Goal: Use online tool/utility: Utilize a website feature to perform a specific function

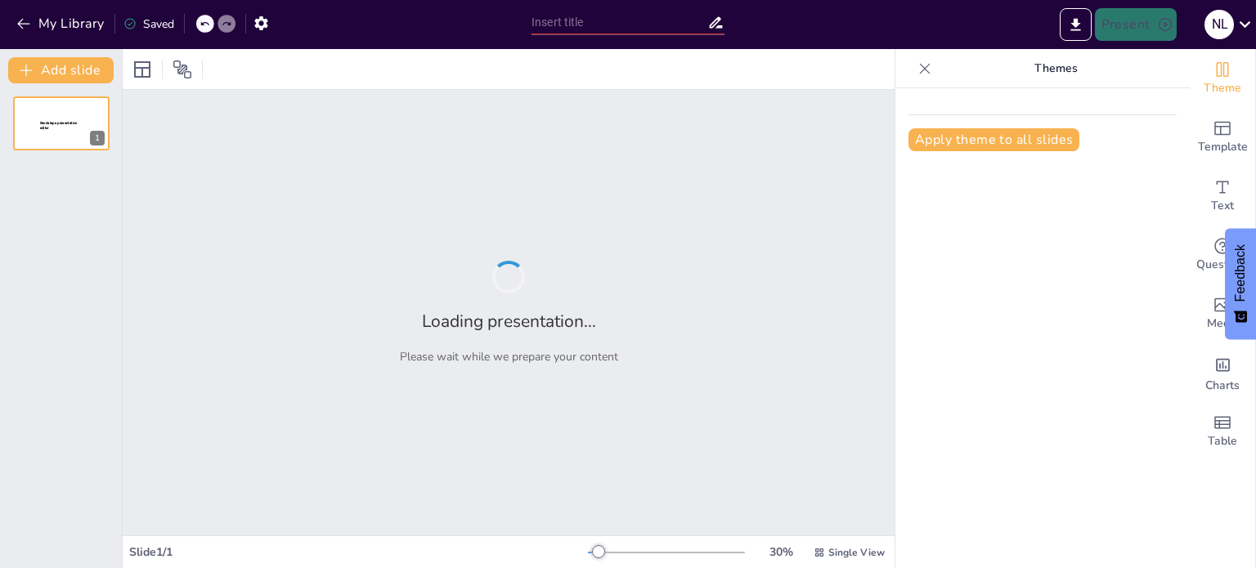
type input "Objetivos y Alcance de la Auditoría de TIC: Auditoría Número 144 para Pensionis…"
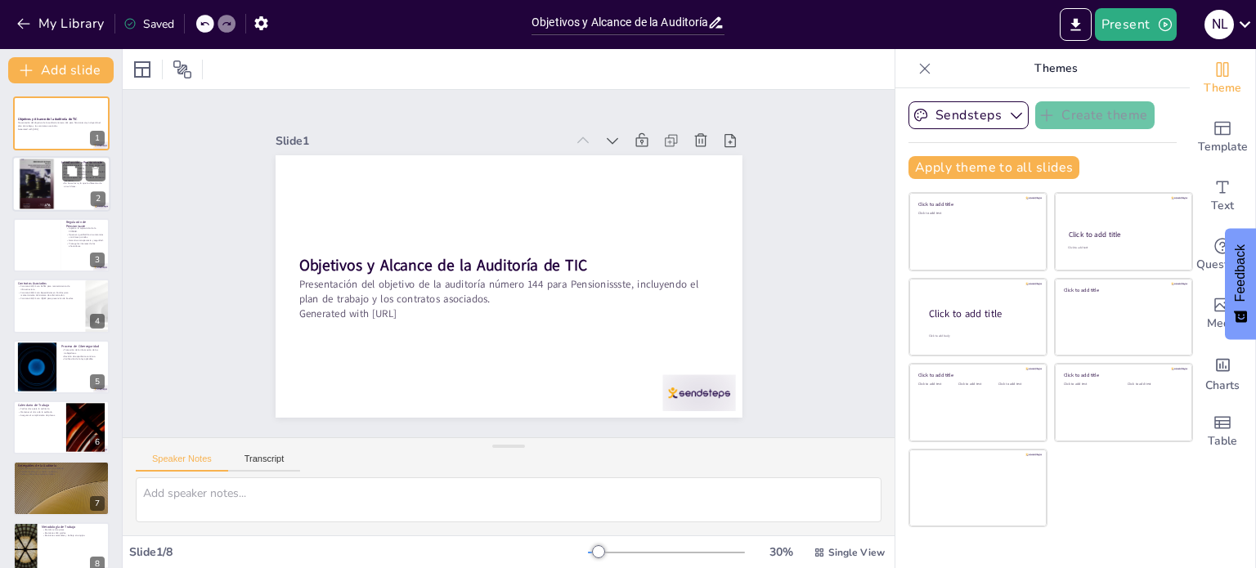
click at [52, 186] on div at bounding box center [36, 184] width 39 height 56
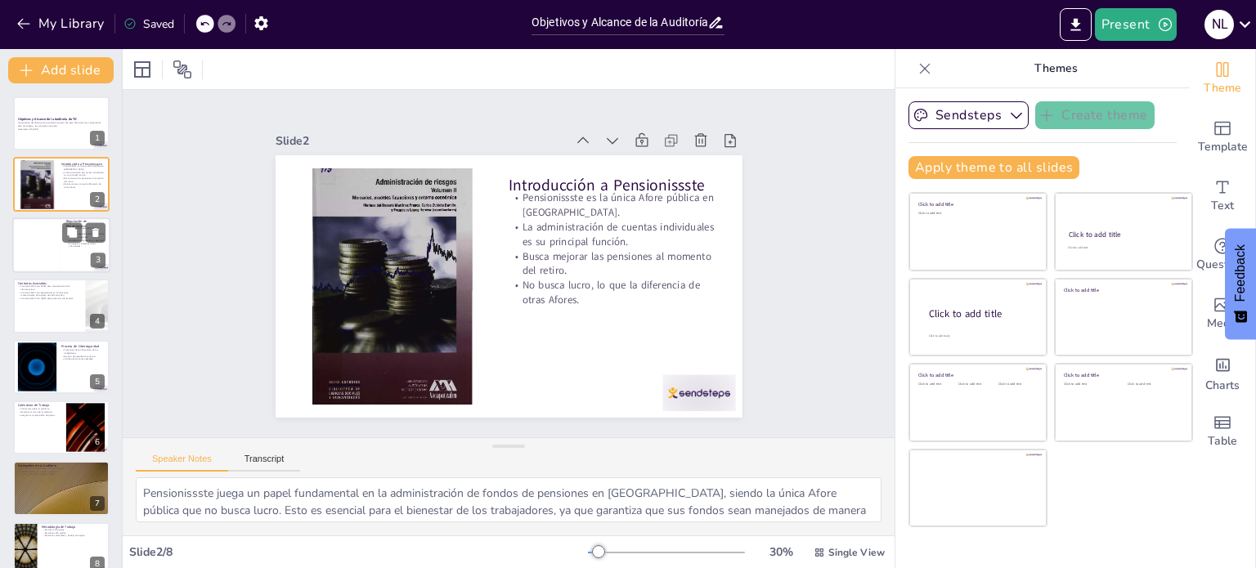
click at [56, 250] on div at bounding box center [36, 246] width 49 height 56
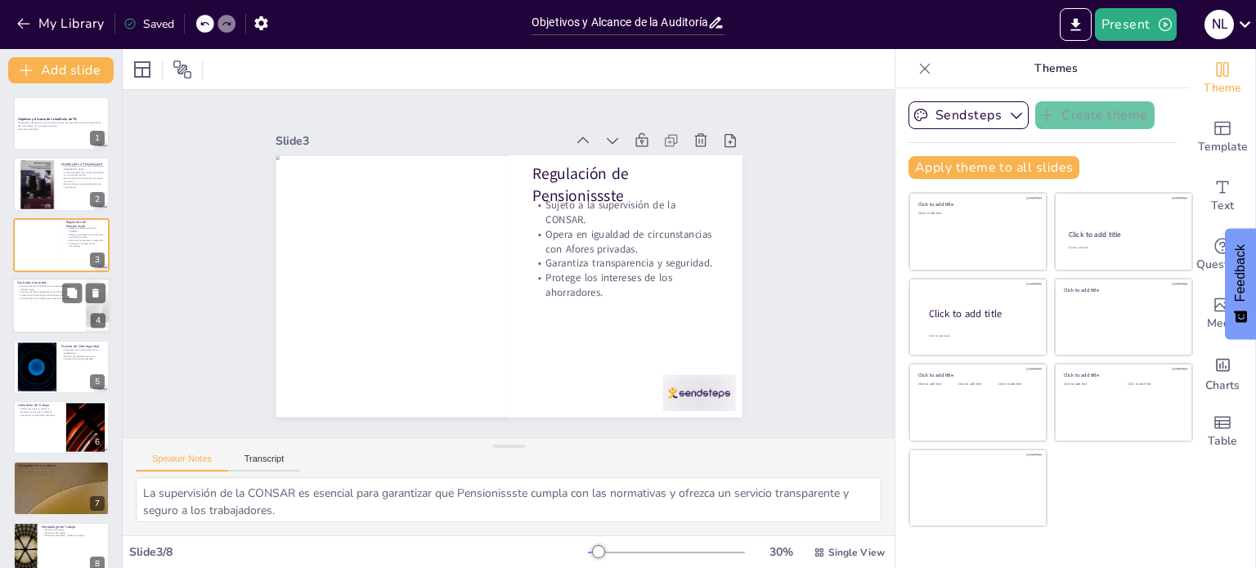
click at [69, 304] on div at bounding box center [61, 306] width 98 height 56
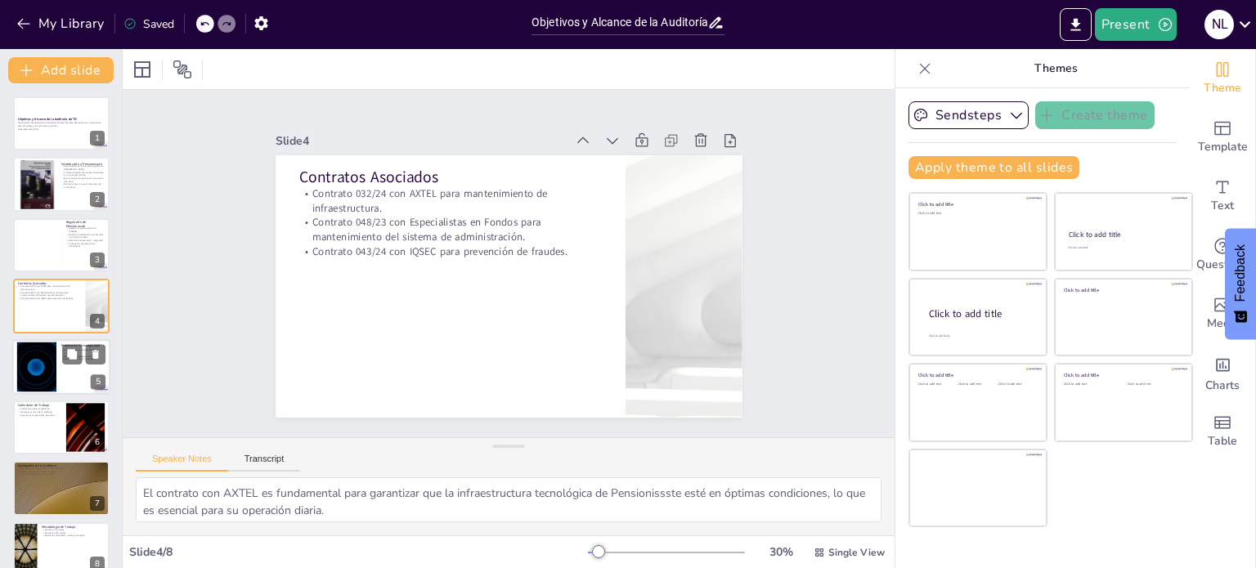
click at [66, 377] on div at bounding box center [61, 367] width 98 height 56
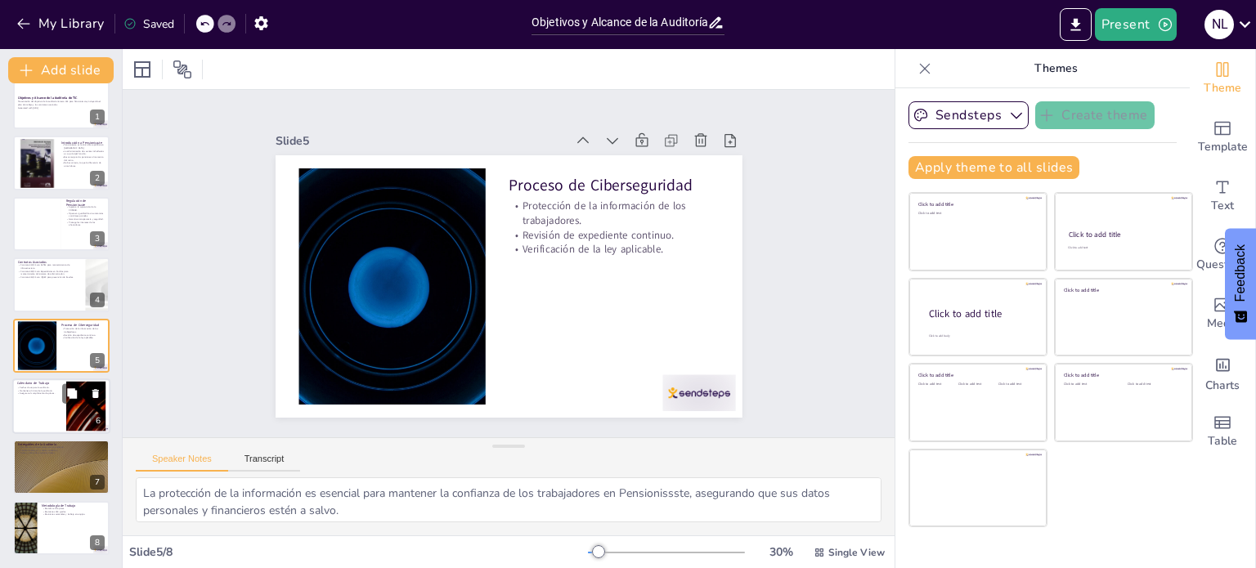
click at [34, 408] on div at bounding box center [61, 407] width 98 height 56
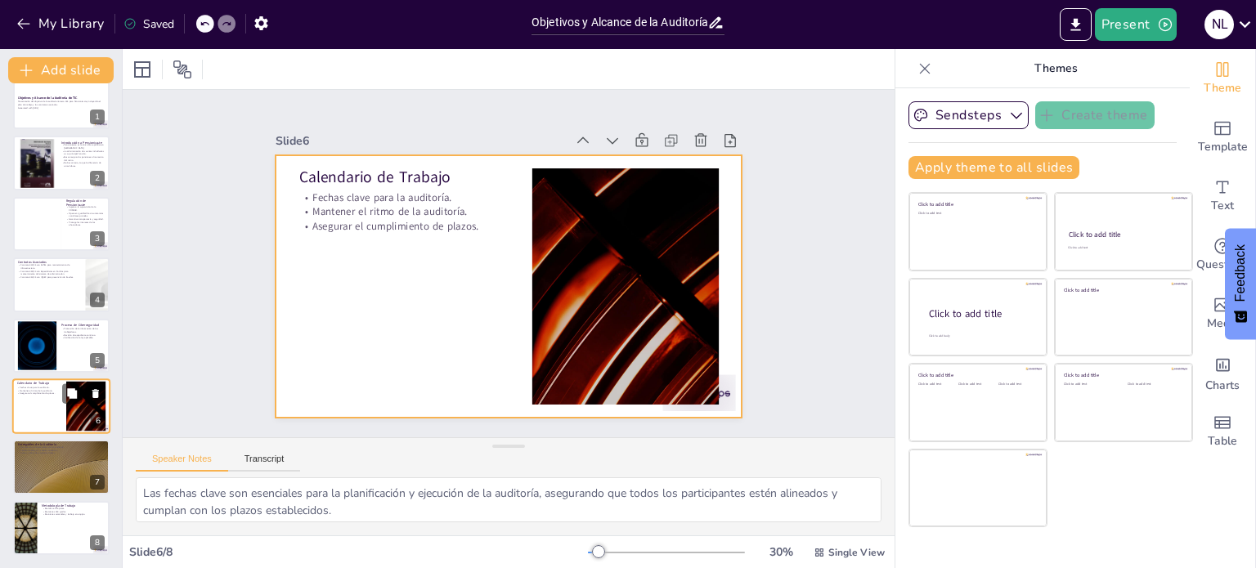
click at [59, 405] on div at bounding box center [61, 407] width 98 height 56
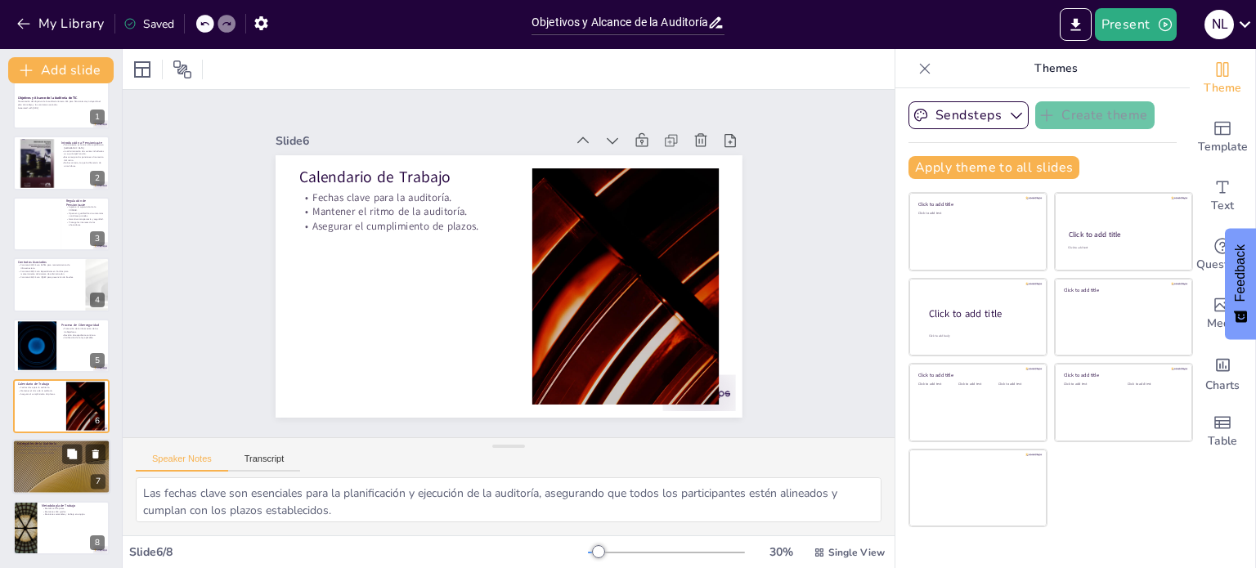
click at [65, 482] on div at bounding box center [61, 468] width 98 height 56
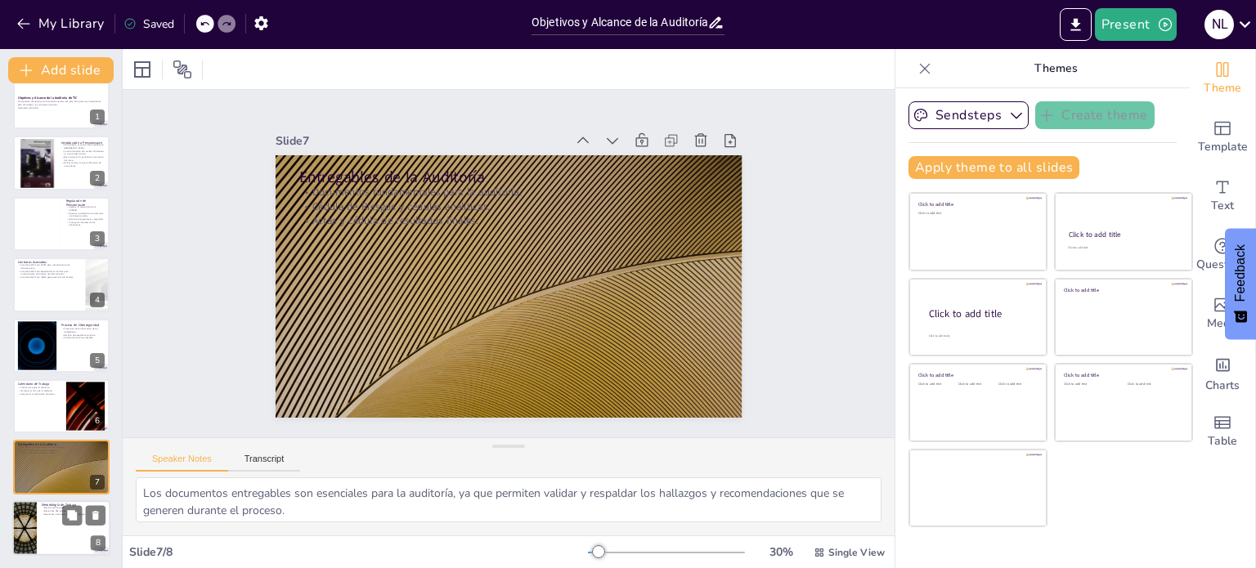
click at [59, 528] on div at bounding box center [61, 529] width 98 height 56
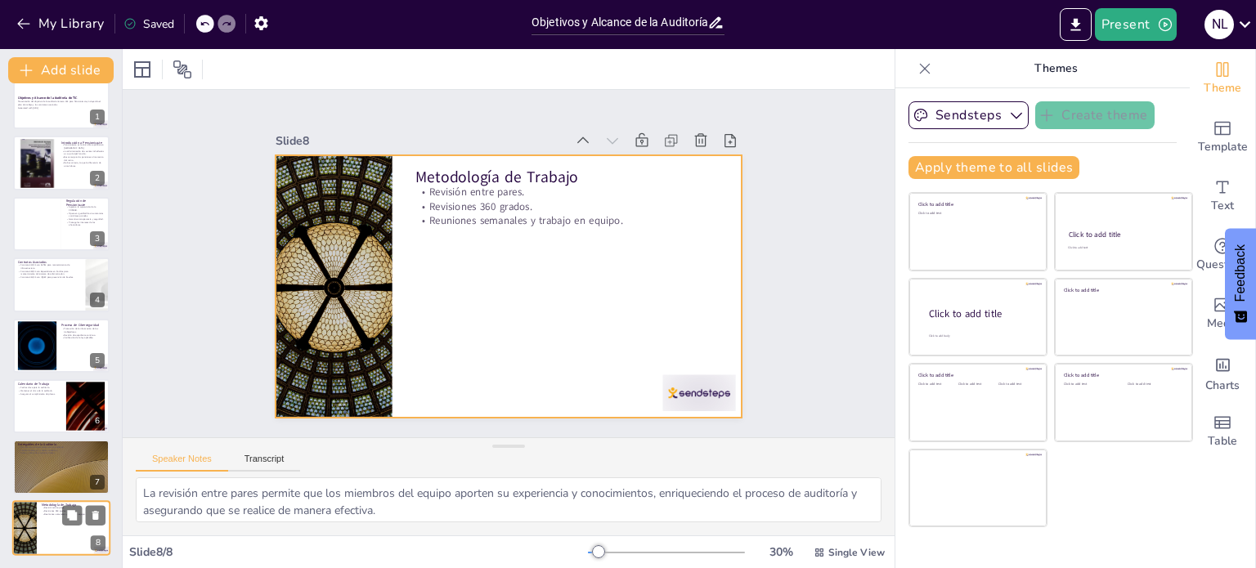
click at [52, 547] on div at bounding box center [61, 529] width 98 height 56
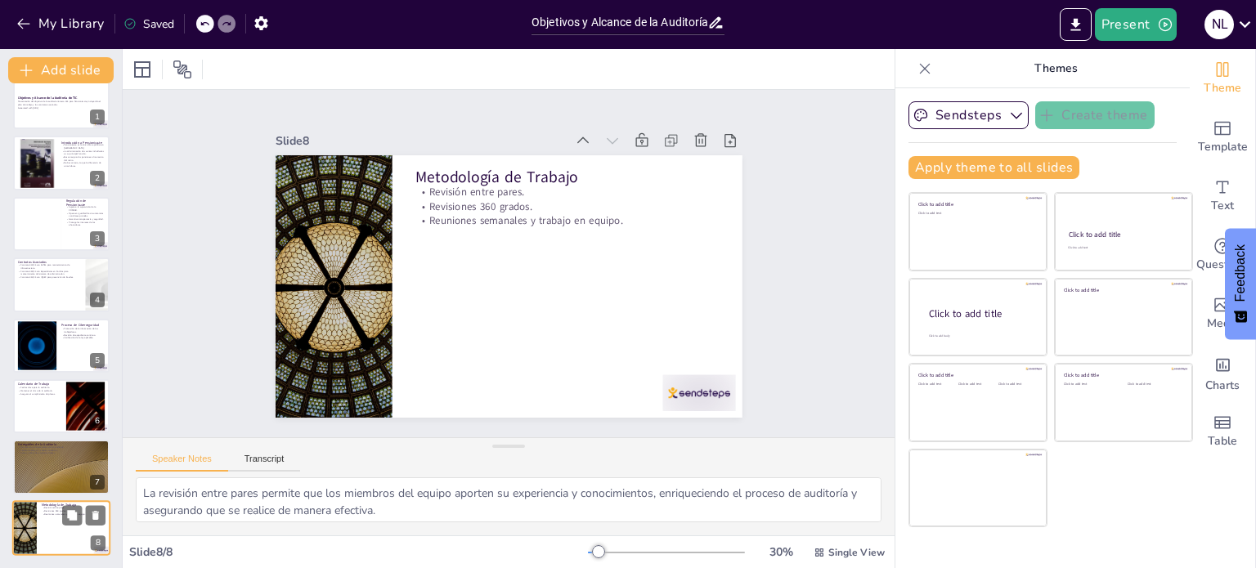
click at [59, 531] on div at bounding box center [61, 529] width 98 height 56
click at [46, 395] on p "Asegurar el cumplimiento de plazos." at bounding box center [39, 394] width 44 height 3
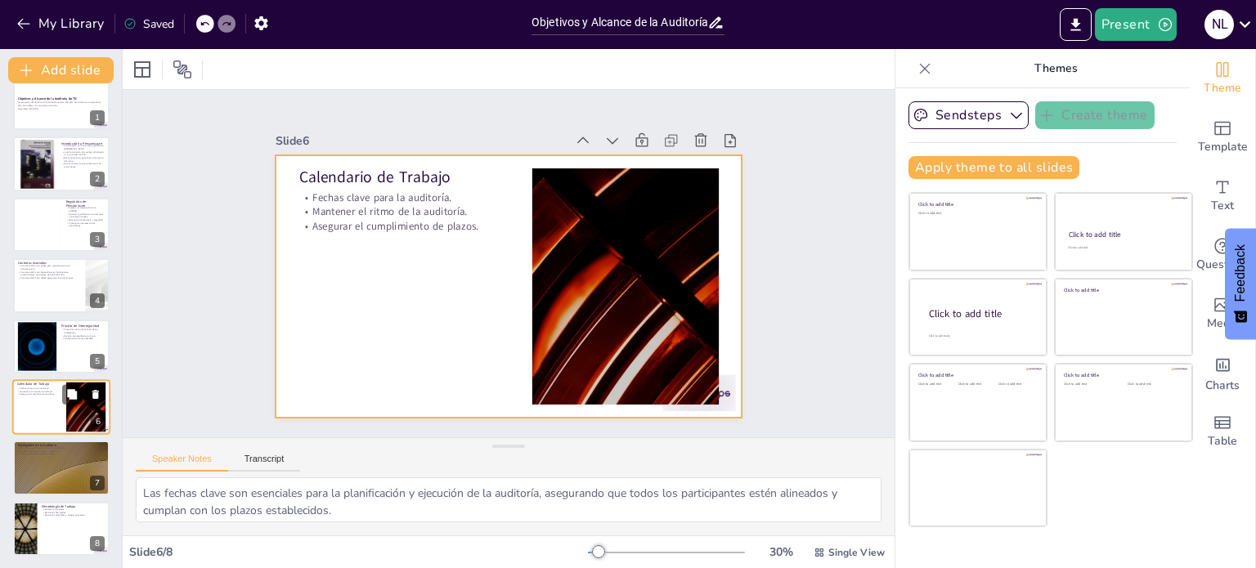
scroll to position [21, 0]
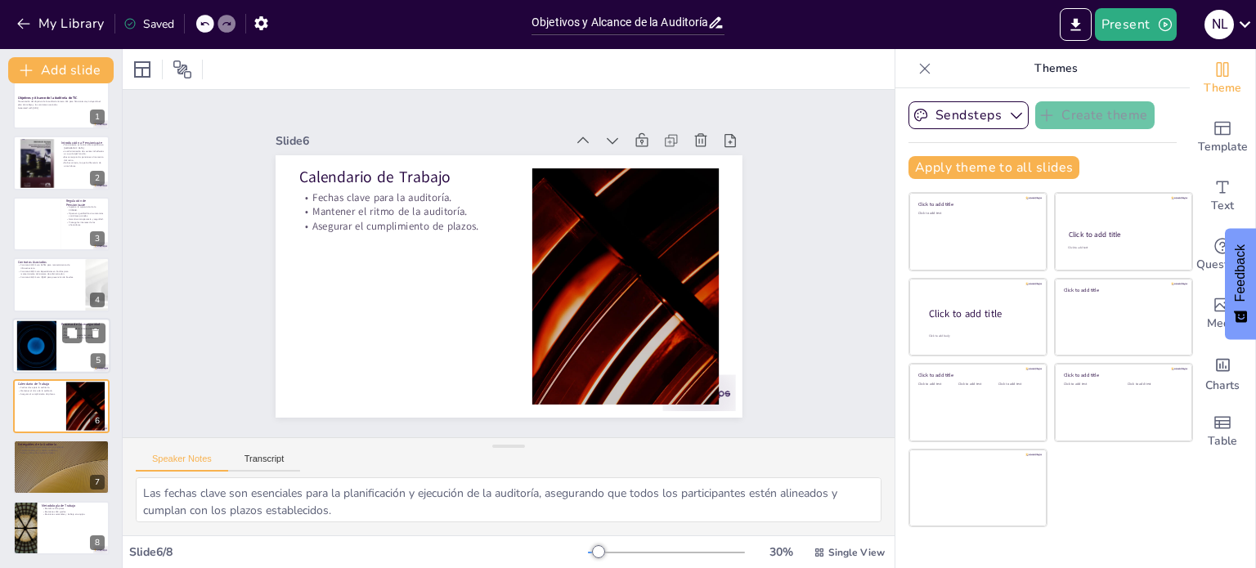
click at [43, 348] on div at bounding box center [37, 346] width 88 height 50
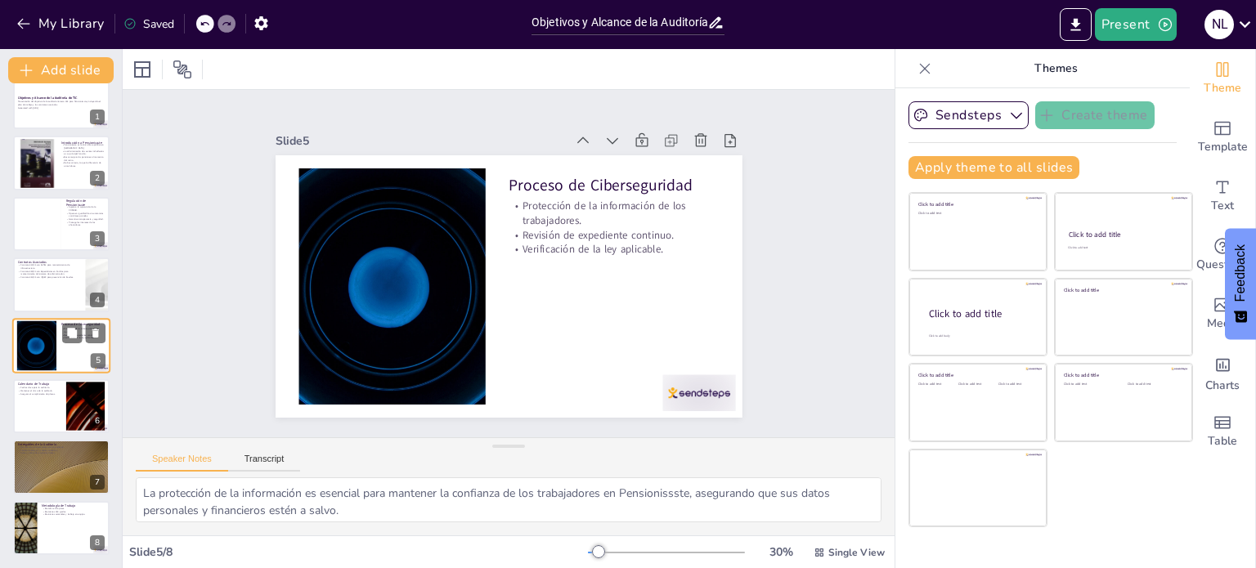
scroll to position [20, 0]
click at [58, 517] on div at bounding box center [61, 529] width 98 height 56
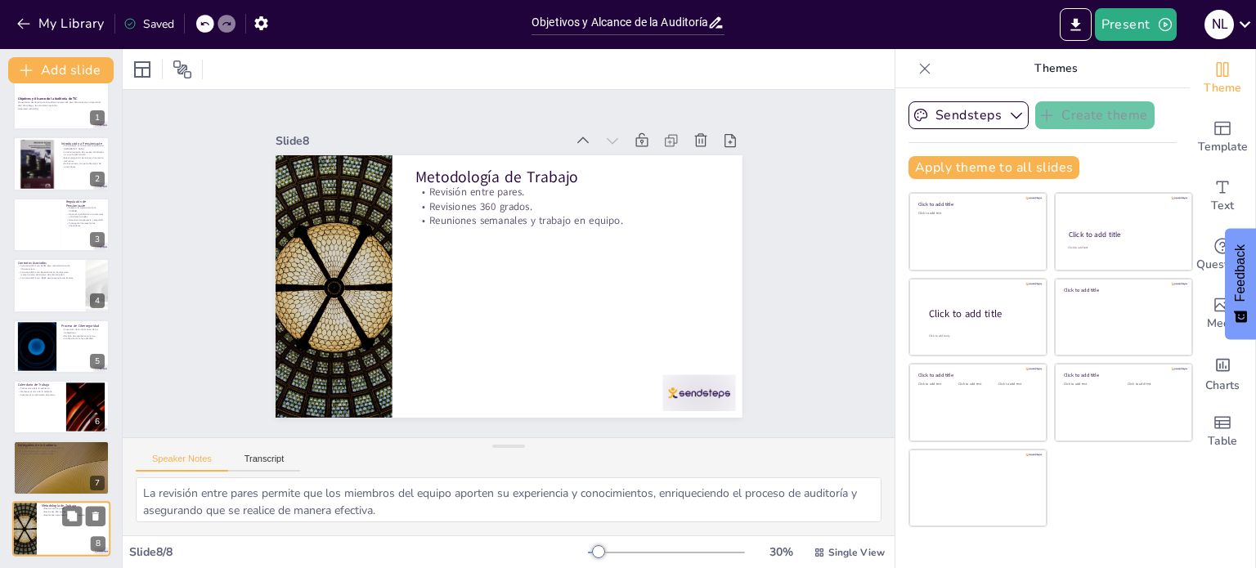
scroll to position [21, 0]
click at [53, 398] on div at bounding box center [61, 407] width 98 height 56
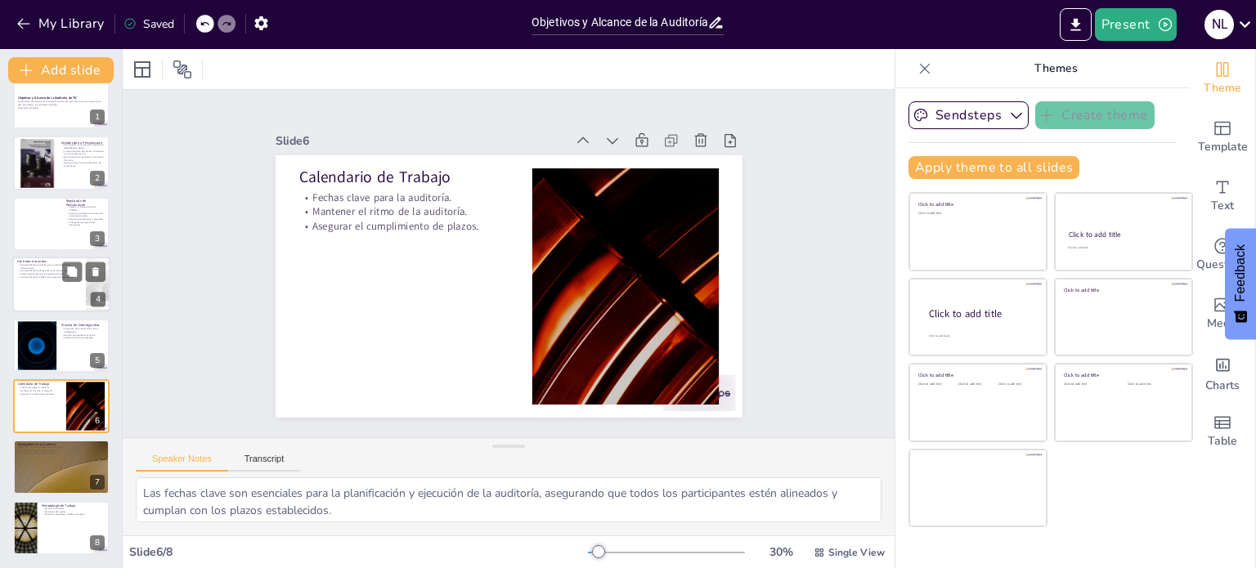
click at [56, 290] on div at bounding box center [61, 285] width 98 height 56
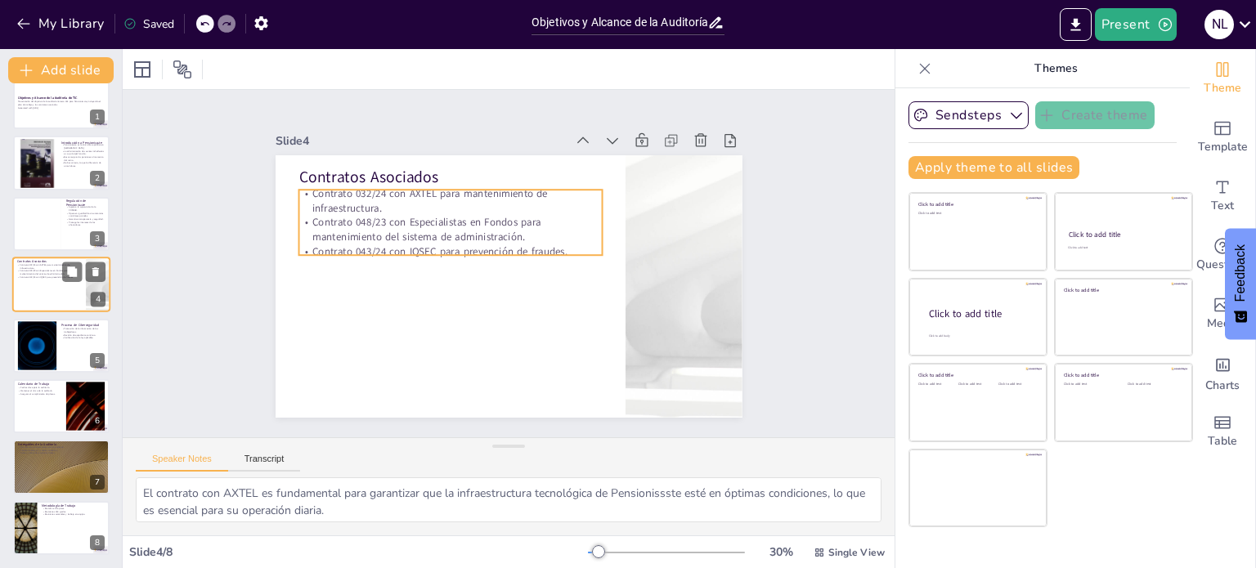
scroll to position [0, 0]
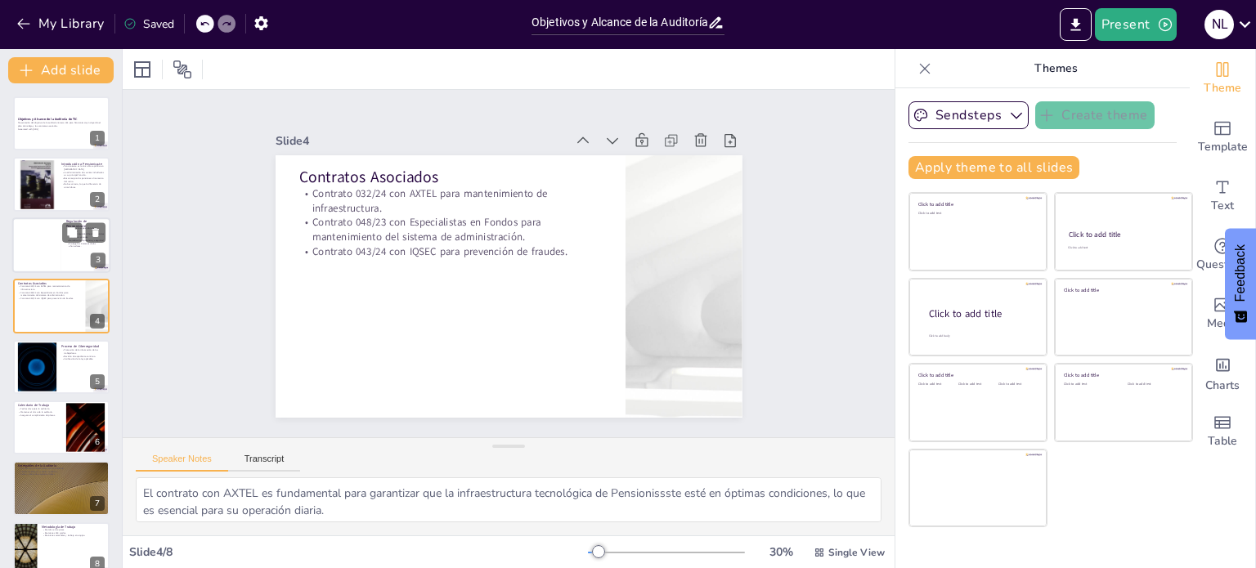
click at [46, 246] on div at bounding box center [36, 246] width 49 height 56
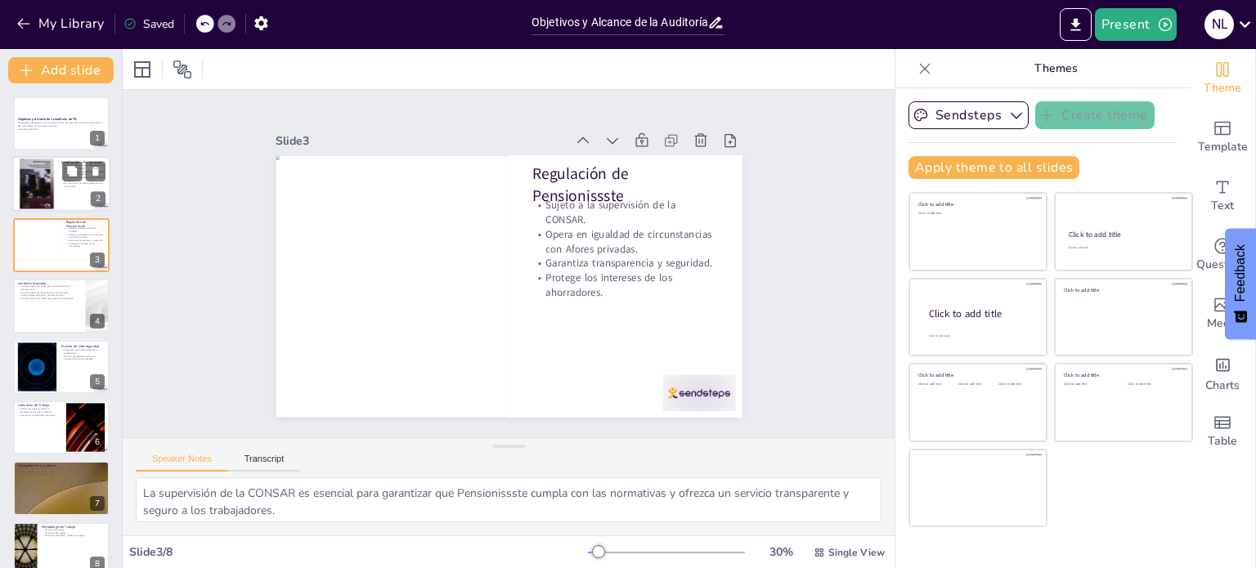
click at [53, 176] on div at bounding box center [36, 184] width 39 height 56
type textarea "Pensionissste juega un papel fundamental en la administración de fondos de pens…"
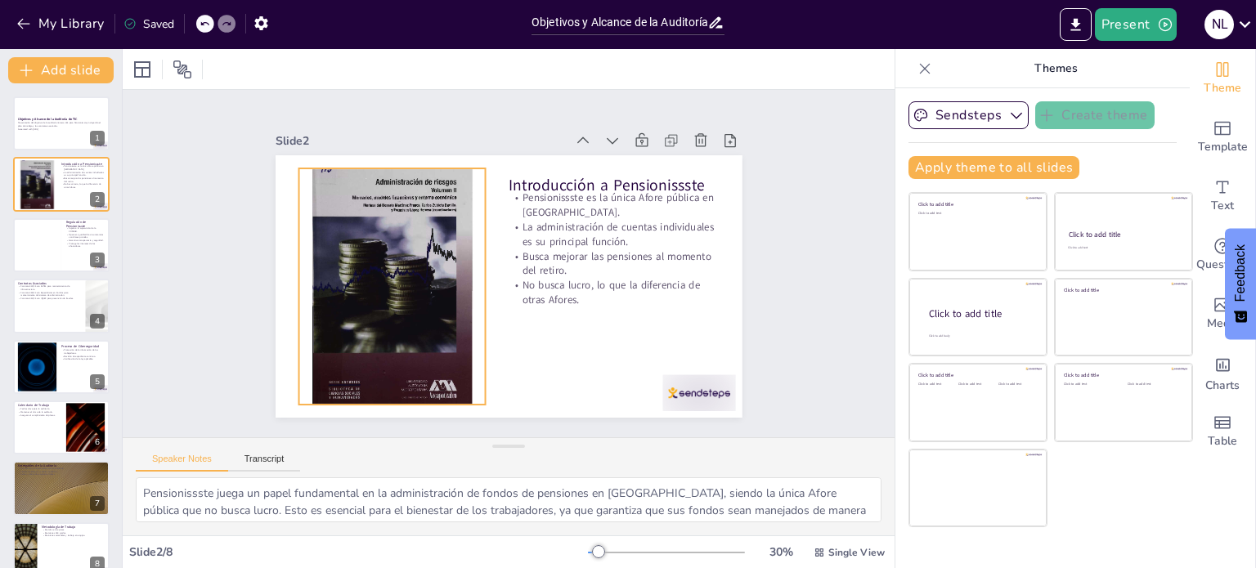
click at [415, 264] on div at bounding box center [511, 145] width 299 height 238
click at [579, 74] on div "Edit" at bounding box center [509, 69] width 772 height 40
click at [61, 127] on p "Presentación del objetivo de la auditoría número 144 para Pensionissste, incluy…" at bounding box center [61, 125] width 88 height 6
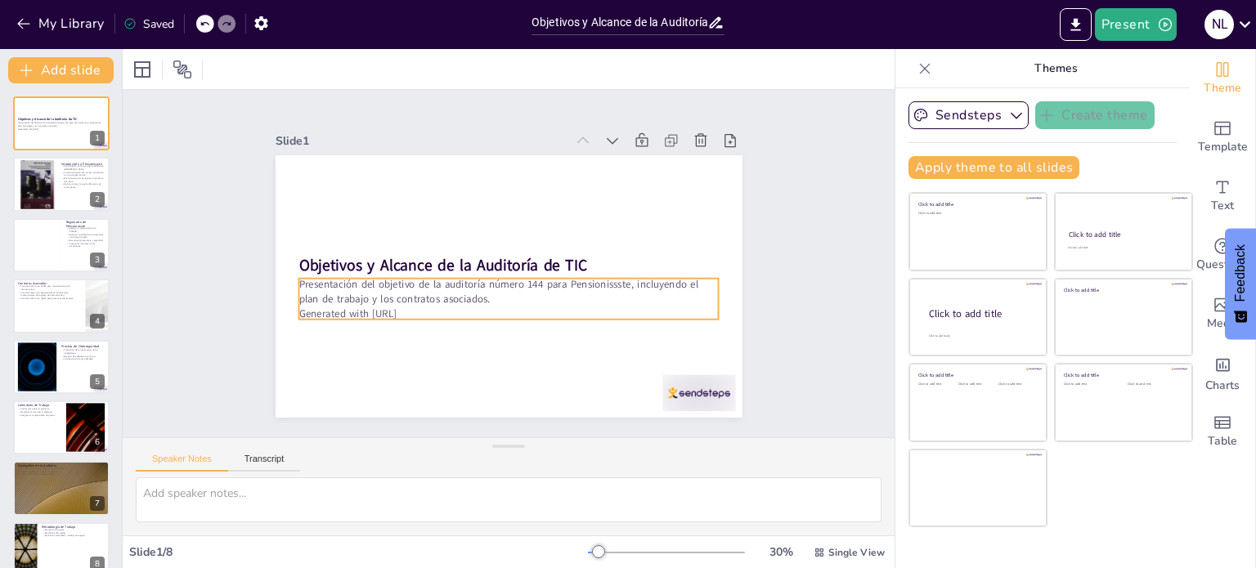
click at [421, 303] on p "Generated with [URL]" at bounding box center [549, 235] width 258 height 348
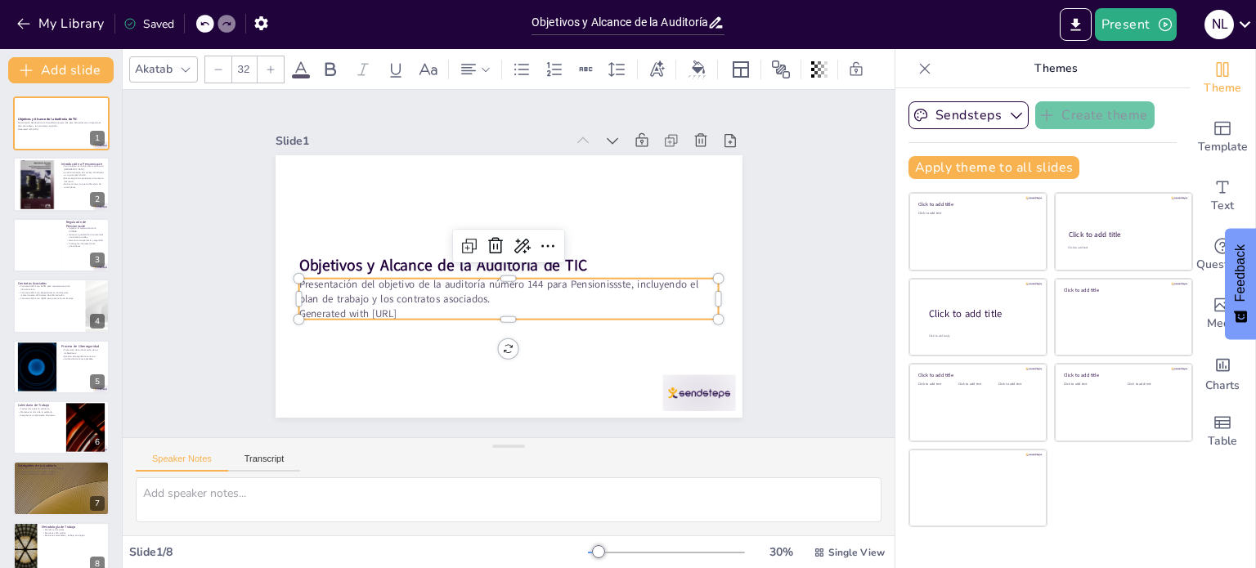
click at [481, 272] on p "Presentación del objetivo de la auditoría número 144 para Pensionissste, incluy…" at bounding box center [505, 236] width 420 height 73
click at [471, 290] on p "Presentación del objetivo de la auditoría número 144 para Pensionissste, incluy…" at bounding box center [487, 244] width 303 height 331
click at [471, 290] on p "Presentación del objetivo de la auditoría número 144 para Pensionissste, incluy…" at bounding box center [531, 280] width 271 height 357
drag, startPoint x: 457, startPoint y: 301, endPoint x: 334, endPoint y: 310, distance: 123.8
click at [334, 310] on p "Generated with [URL]" at bounding box center [475, 301] width 322 height 292
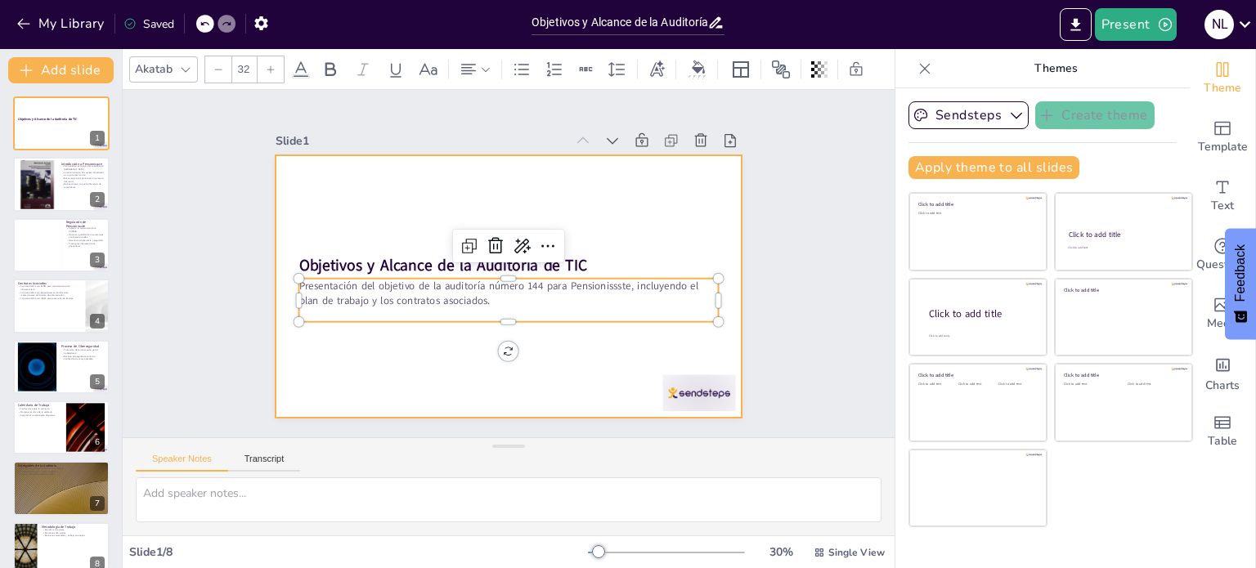
click at [391, 367] on div at bounding box center [513, 286] width 511 height 354
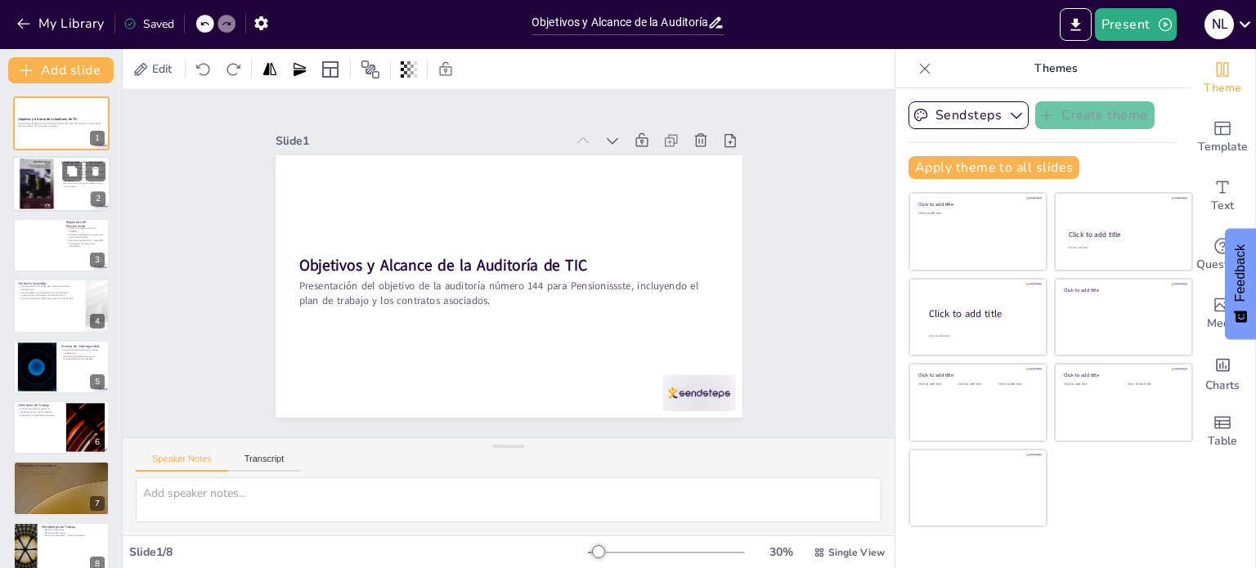
click at [45, 182] on div at bounding box center [36, 184] width 39 height 56
type textarea "Pensionissste juega un papel fundamental en la administración de fondos de pens…"
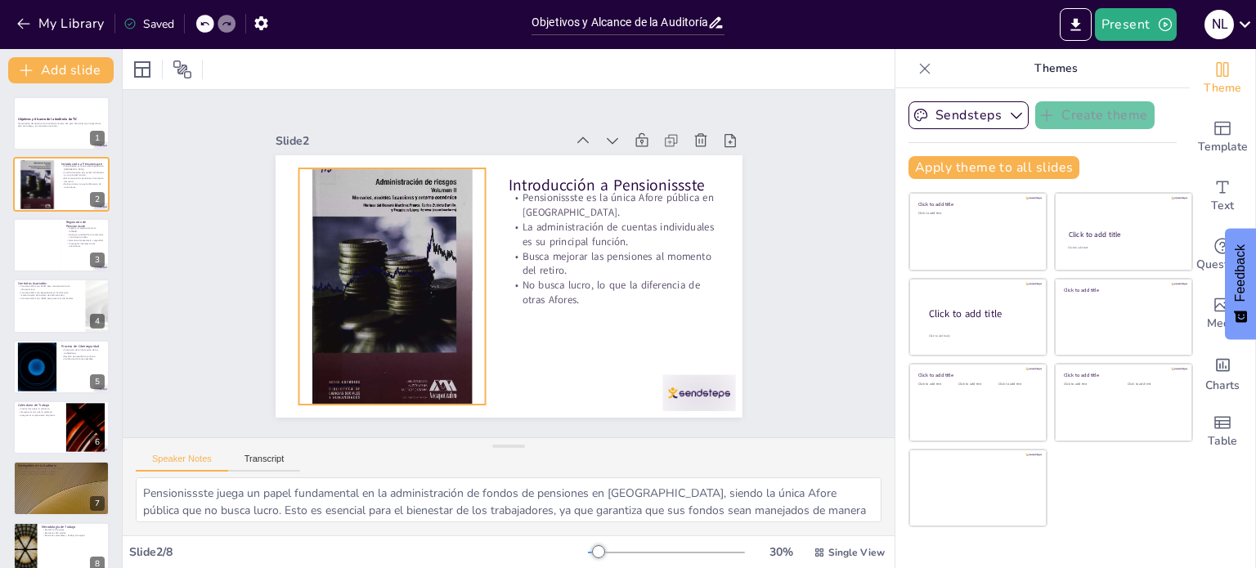
click at [463, 288] on div at bounding box center [616, 314] width 307 height 324
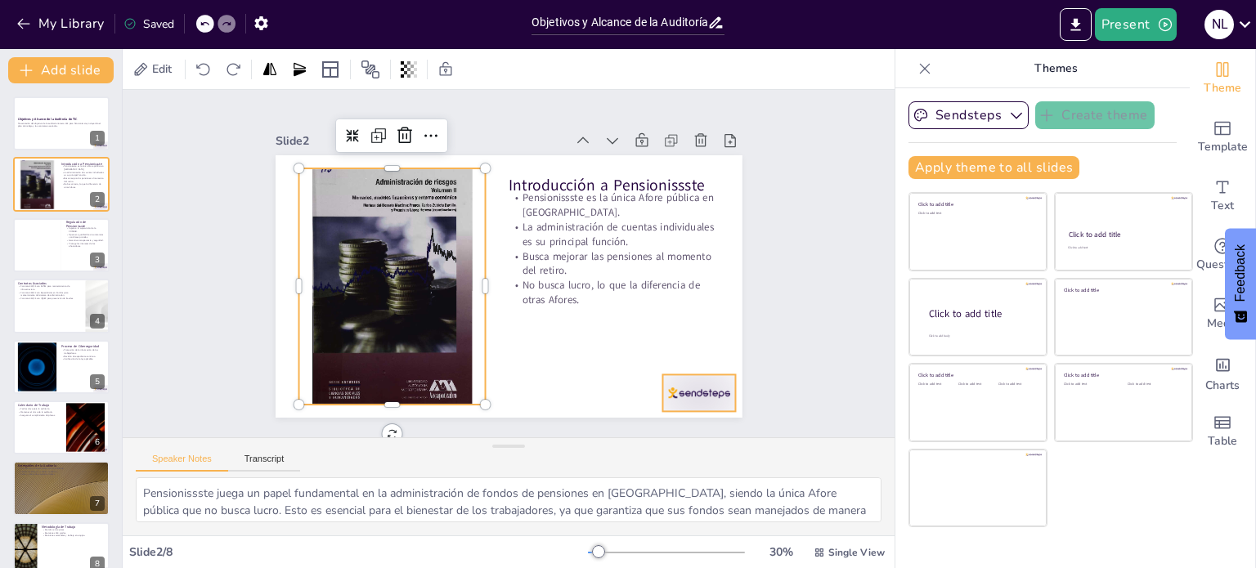
click at [493, 79] on div at bounding box center [454, 40] width 79 height 76
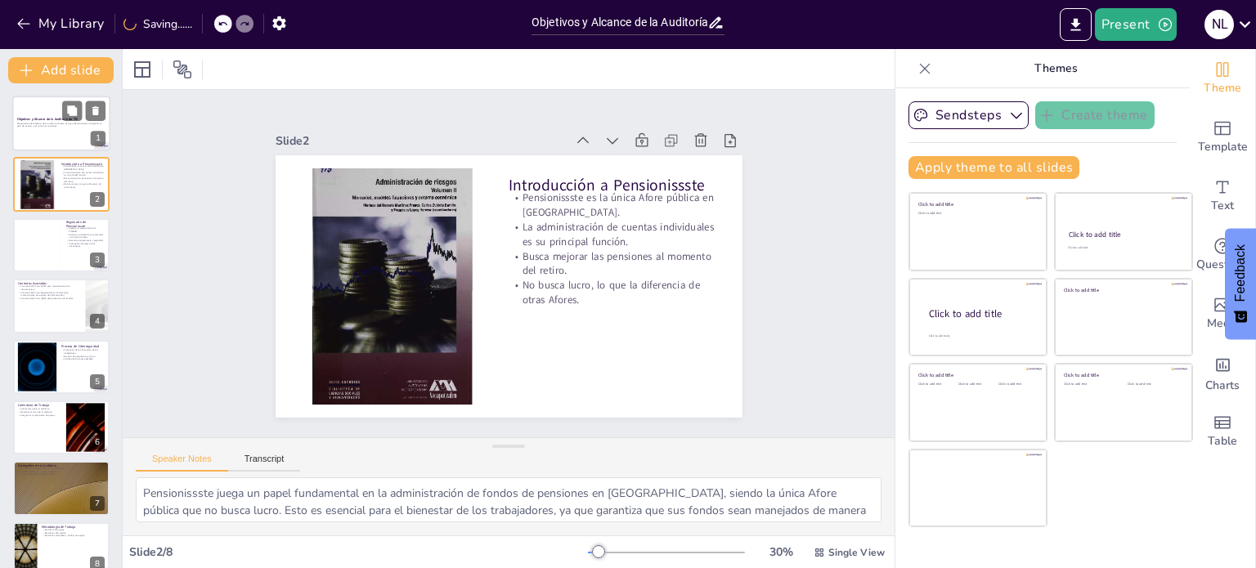
click at [38, 117] on strong "Objetivos y Alcance de la Auditoría de TIC" at bounding box center [47, 119] width 61 height 4
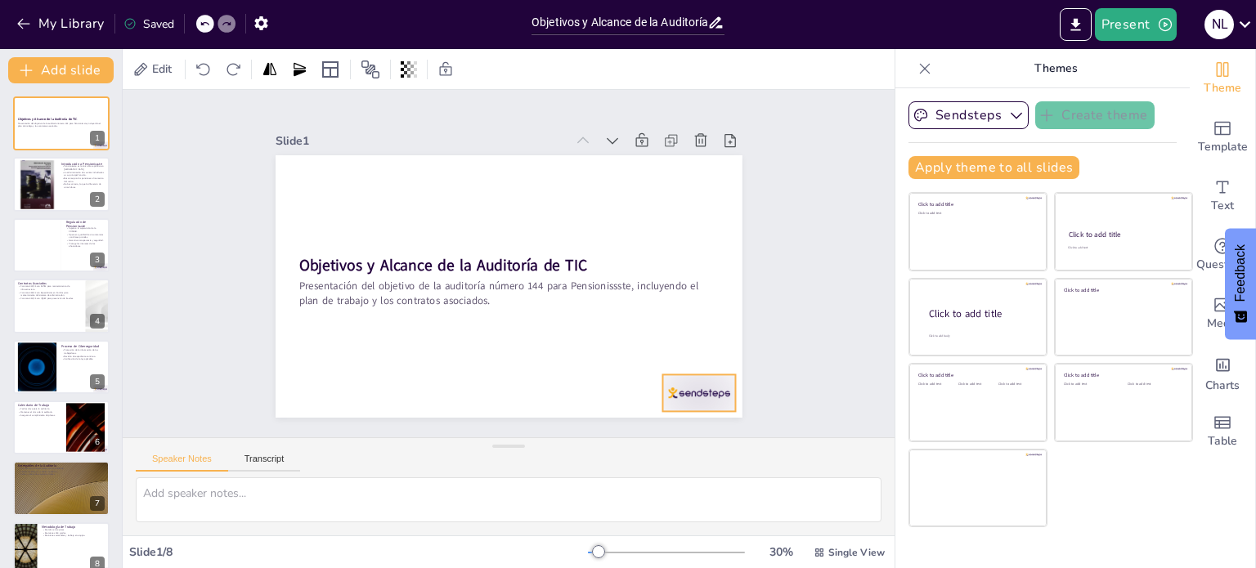
click at [321, 281] on div at bounding box center [280, 247] width 82 height 68
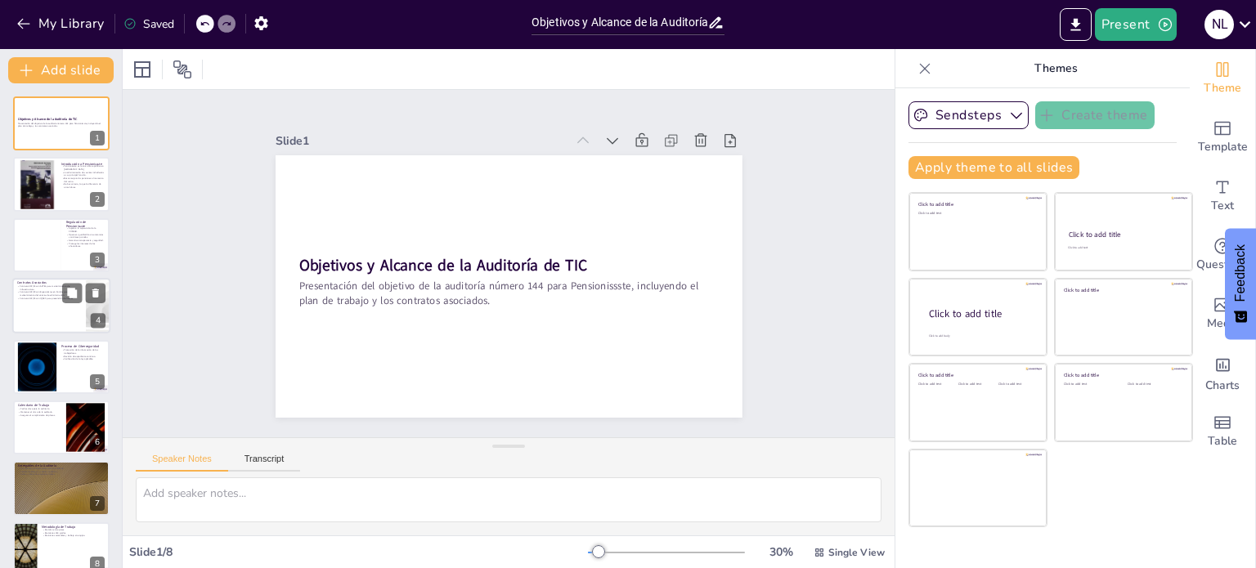
click at [55, 303] on div at bounding box center [61, 306] width 98 height 56
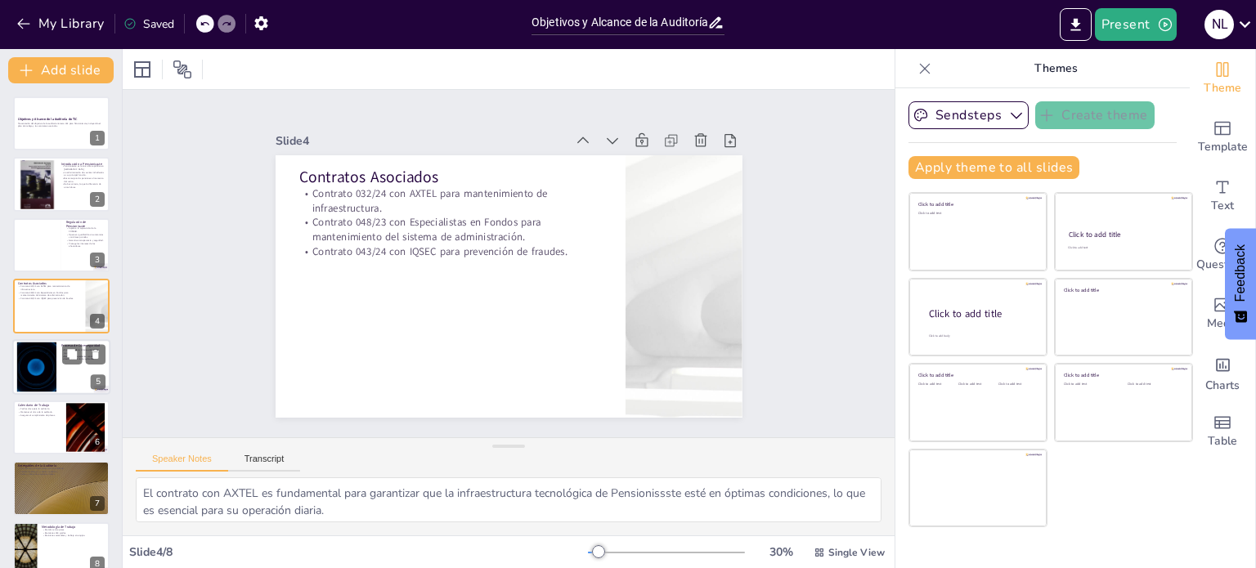
click at [43, 372] on div at bounding box center [37, 367] width 88 height 50
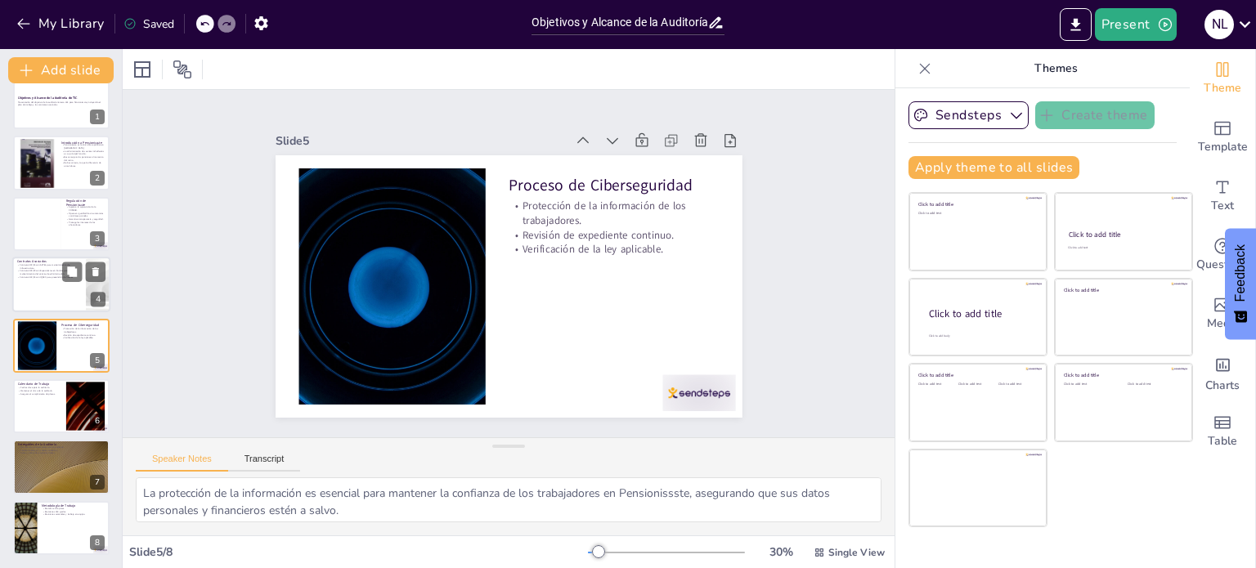
click at [43, 274] on p "Contrato 048/23 con Especialistas en Fondos para mantenimiento del sistema de a…" at bounding box center [49, 273] width 64 height 6
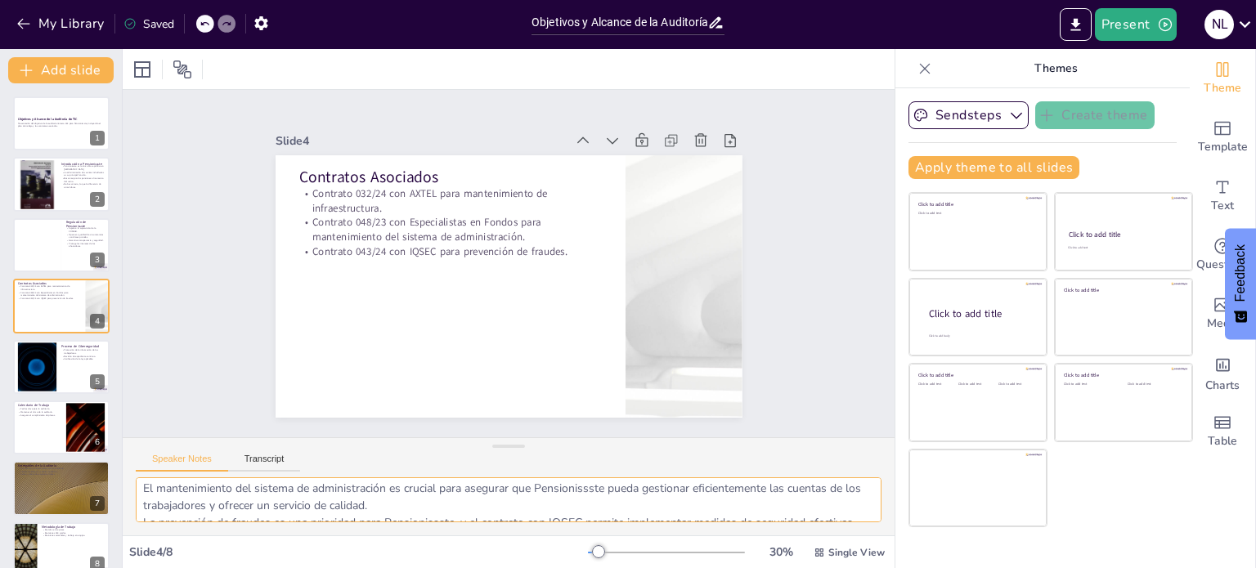
scroll to position [72, 0]
click at [69, 227] on icon at bounding box center [72, 232] width 10 height 10
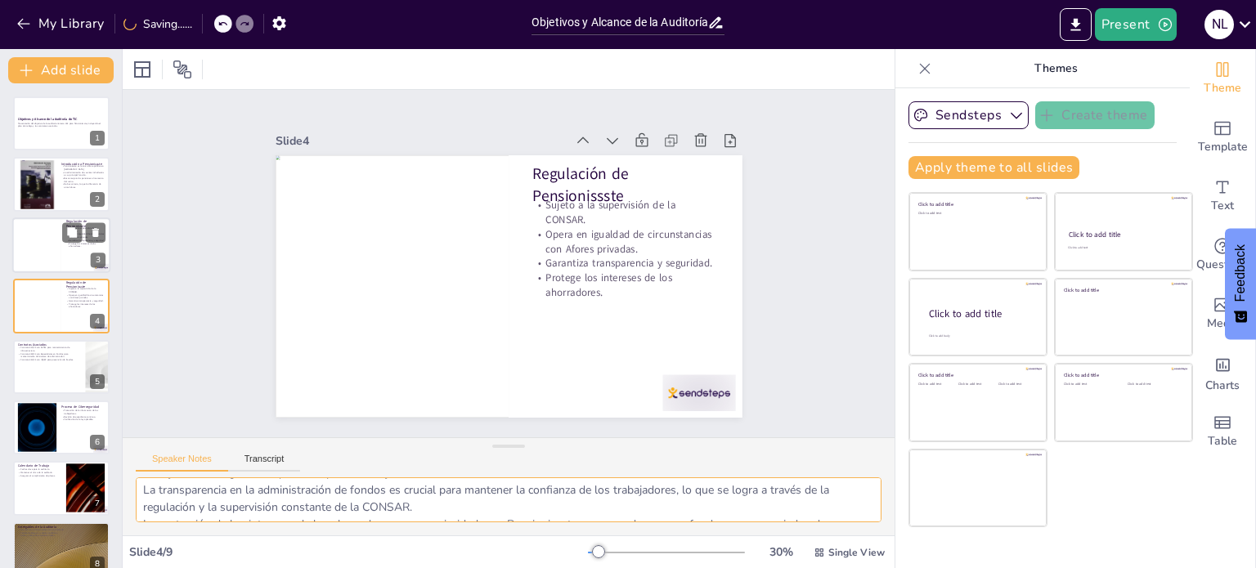
click at [43, 233] on div at bounding box center [36, 246] width 49 height 56
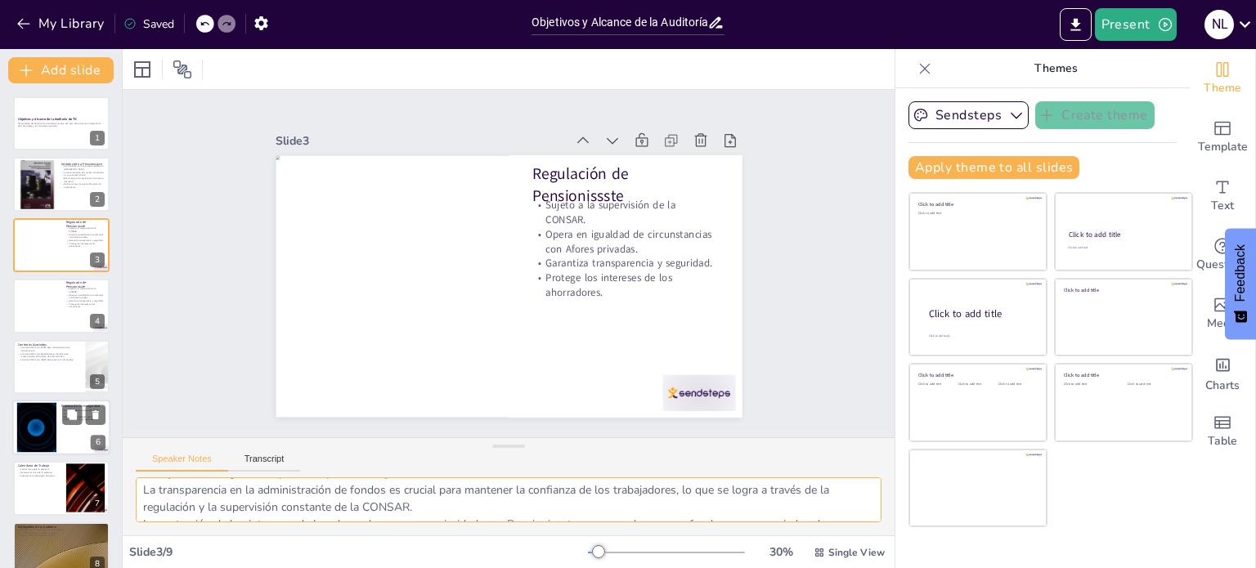
click at [64, 441] on div at bounding box center [61, 428] width 98 height 56
type textarea "La protección de la información es esencial para mantener la confianza de los t…"
